Goal: Transaction & Acquisition: Purchase product/service

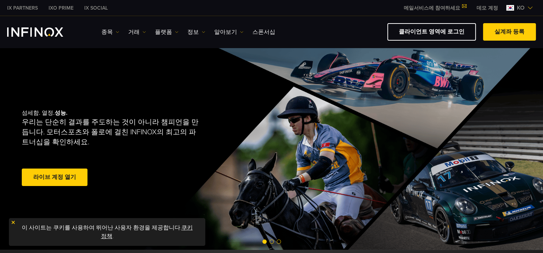
click at [62, 176] on link "라이브 계정 열기" at bounding box center [55, 177] width 66 height 17
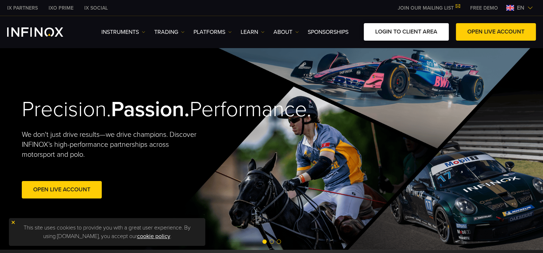
click at [417, 31] on link "LOGIN TO CLIENT AREA" at bounding box center [405, 31] width 85 height 17
